Goal: Information Seeking & Learning: Learn about a topic

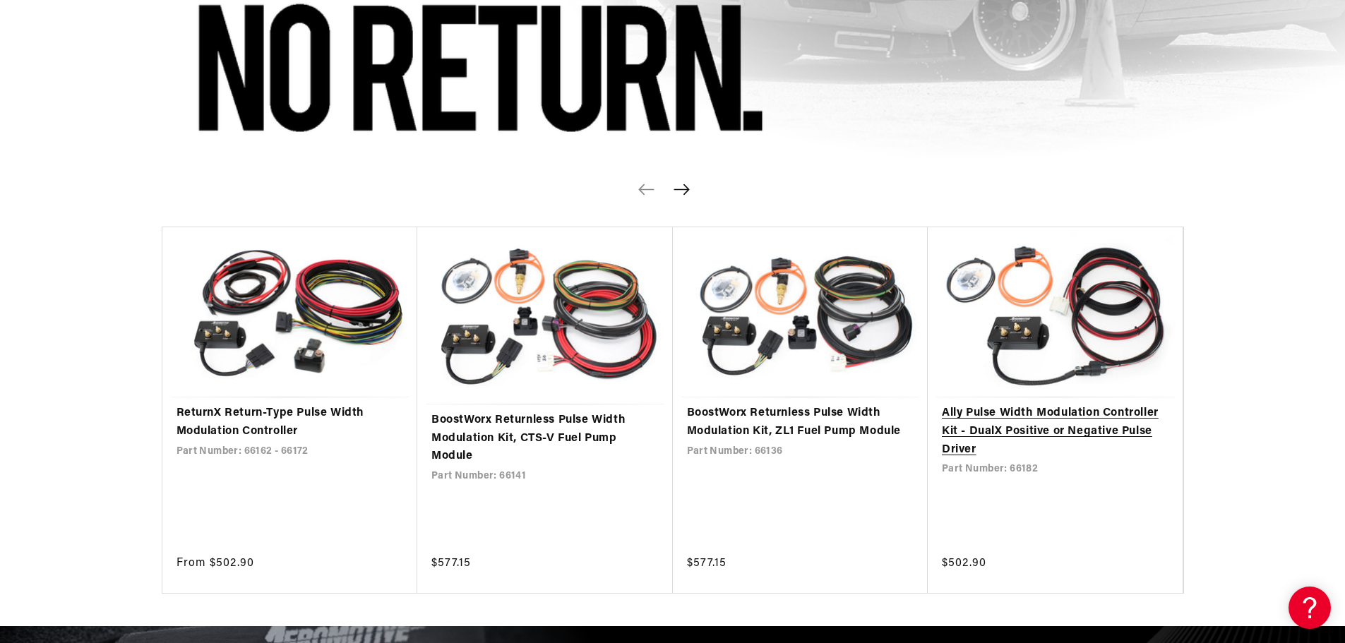
click at [990, 405] on link "Ally Pulse Width Modulation Controller Kit - DualX Positive or Negative Pulse D…" at bounding box center [1055, 432] width 227 height 54
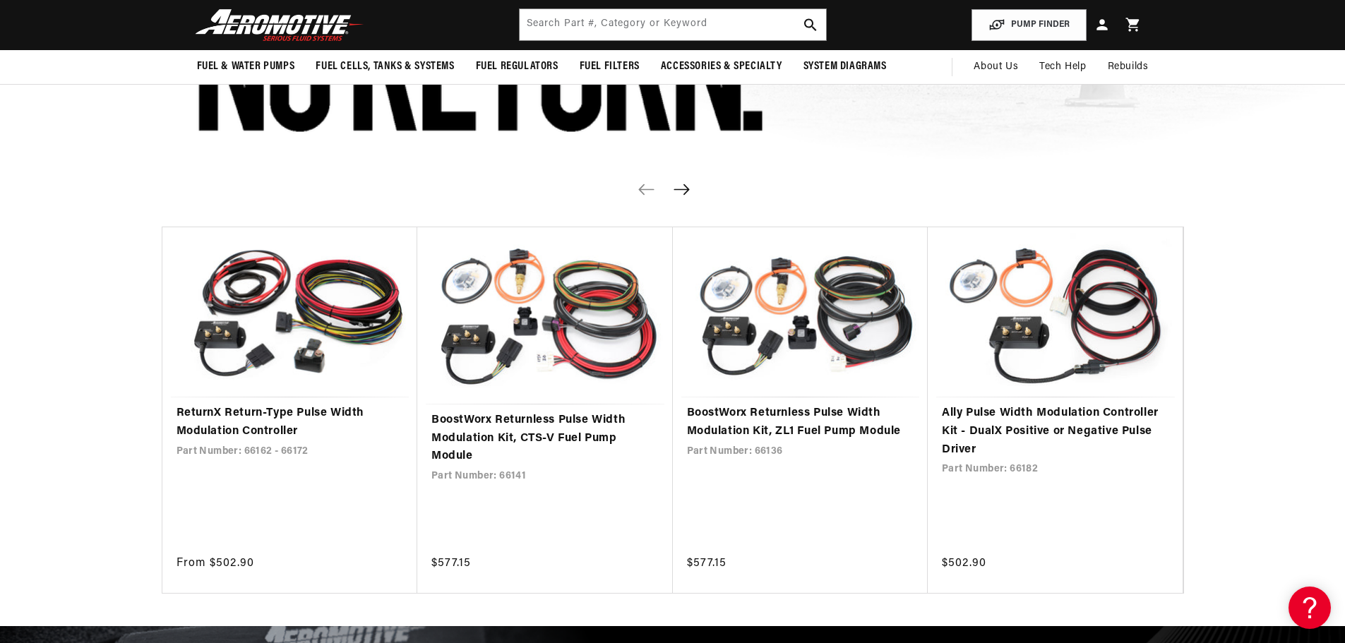
scroll to position [636, 0]
